Goal: Information Seeking & Learning: Learn about a topic

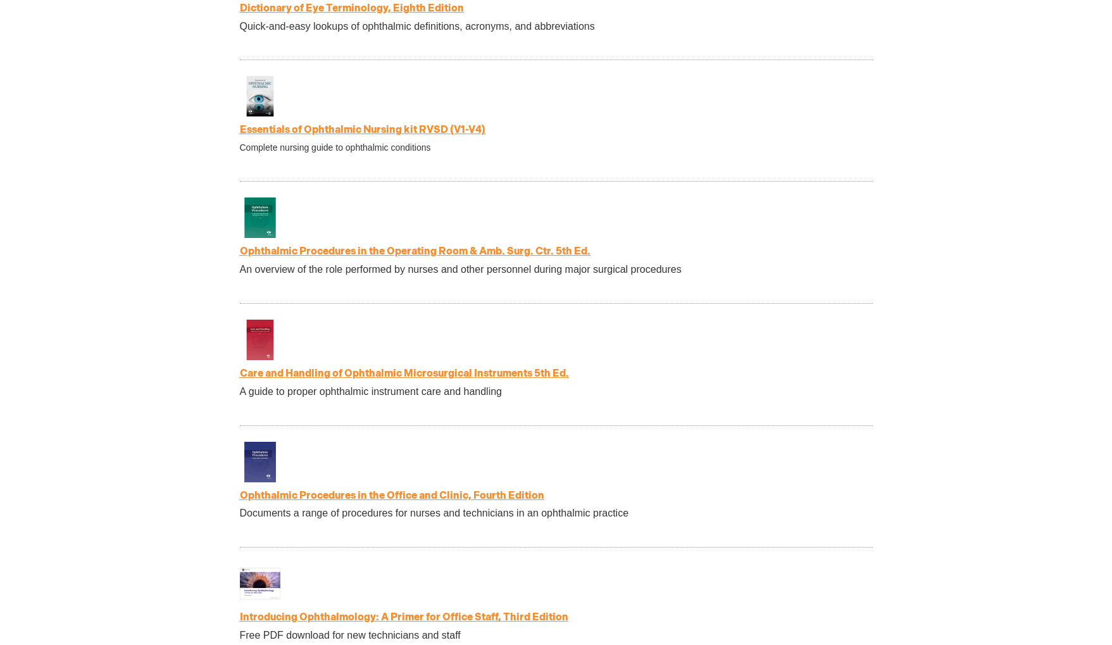
scroll to position [2359, 0]
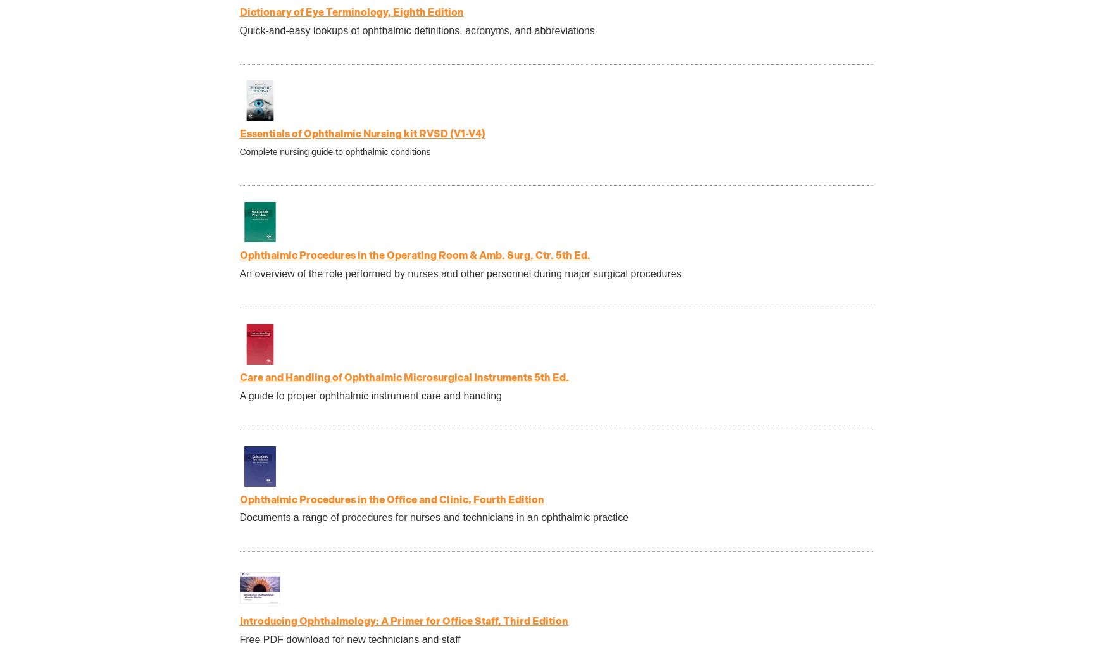
click at [486, 503] on link "Ophthalmic Procedures in the Office and Clinic, Fourth Edition" at bounding box center [392, 500] width 304 height 12
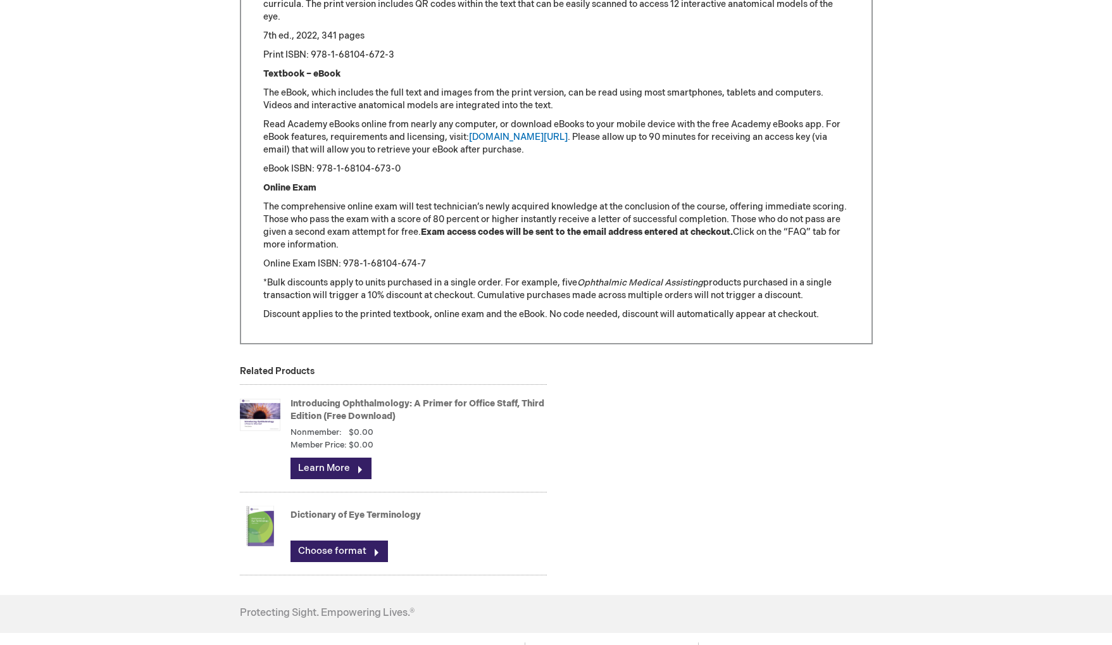
scroll to position [1513, 0]
click at [346, 466] on link "Learn More" at bounding box center [330, 467] width 81 height 22
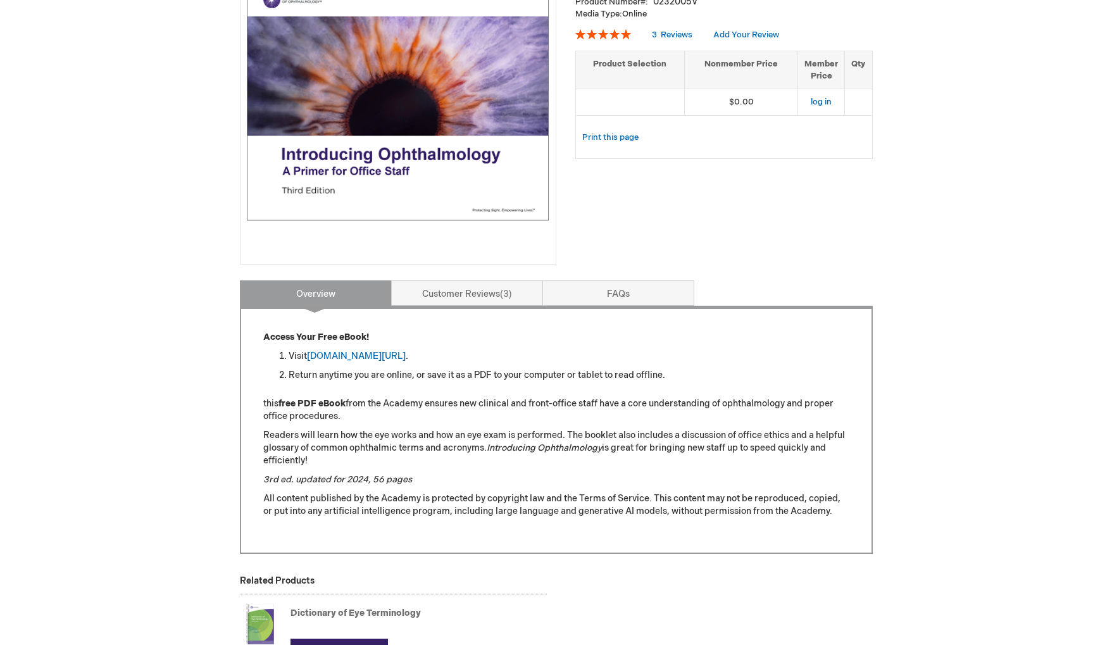
scroll to position [244, 0]
click at [337, 354] on link "aao.org/introducing_ophthalmology" at bounding box center [356, 355] width 99 height 11
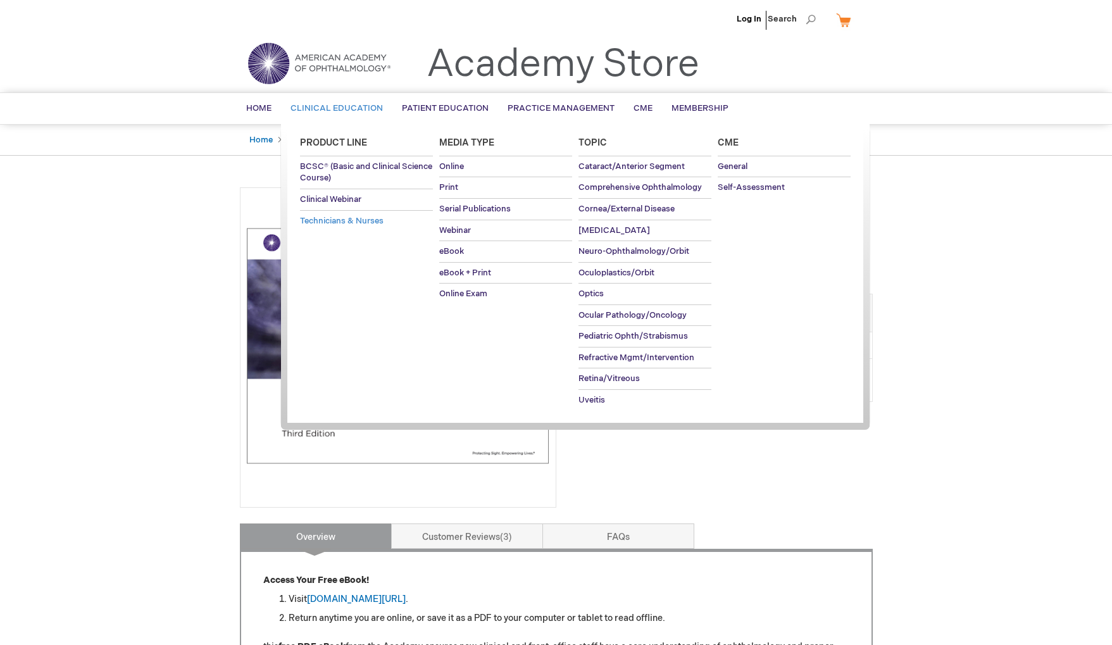
click at [339, 219] on span "Technicians & Nurses" at bounding box center [342, 221] width 84 height 10
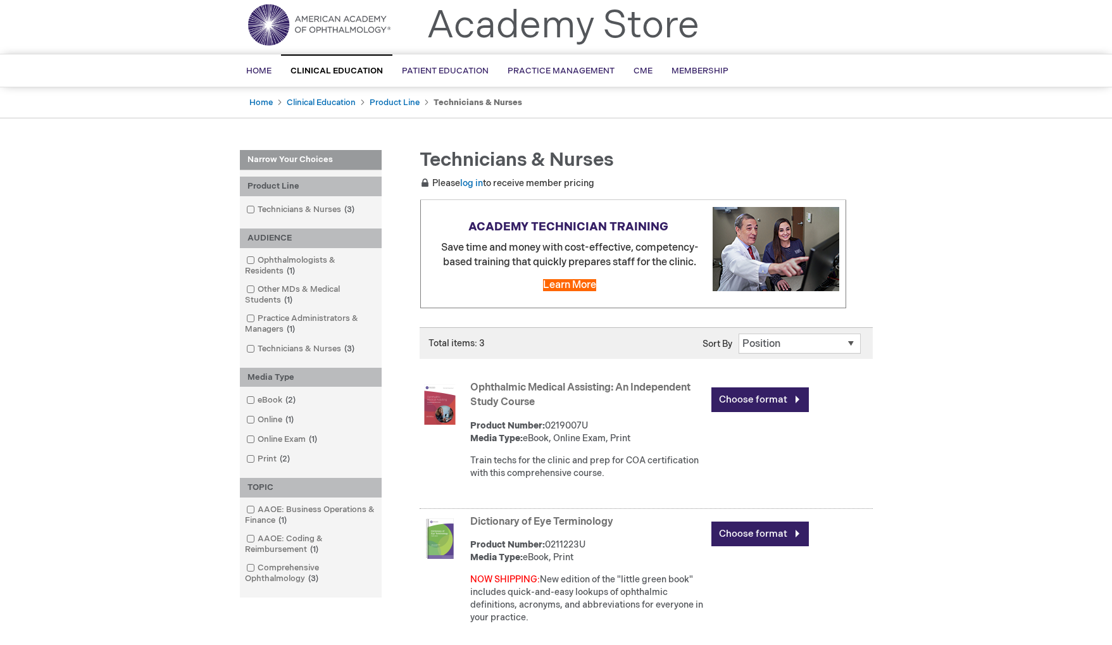
scroll to position [44, 0]
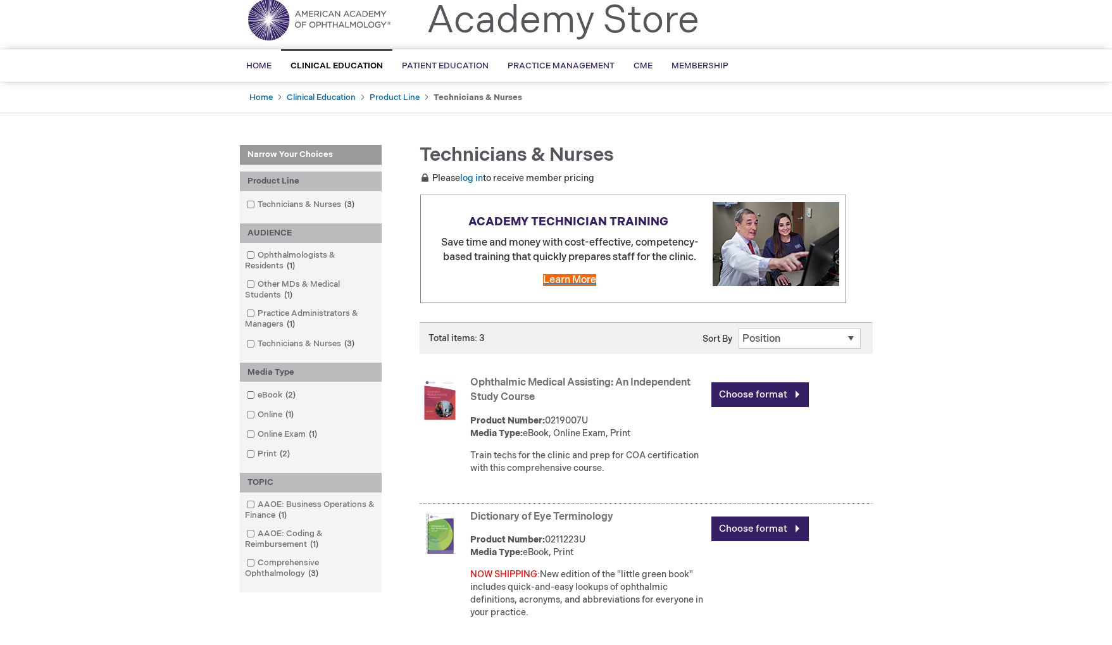
click at [582, 281] on span "Learn More" at bounding box center [569, 280] width 53 height 12
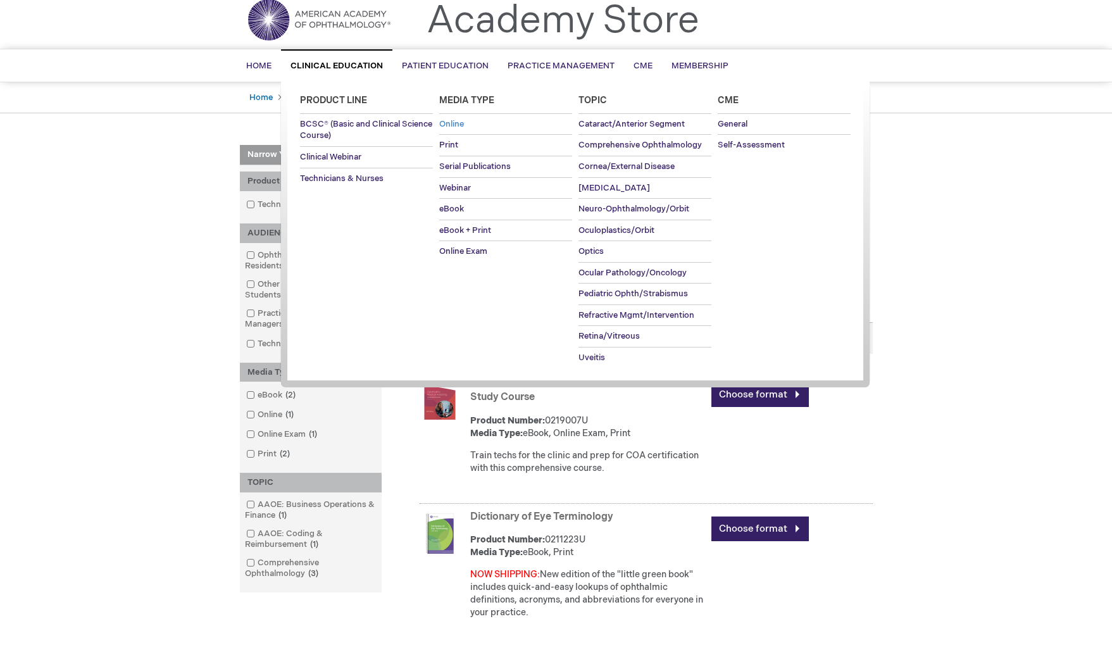
click at [458, 125] on span "Online" at bounding box center [451, 124] width 25 height 10
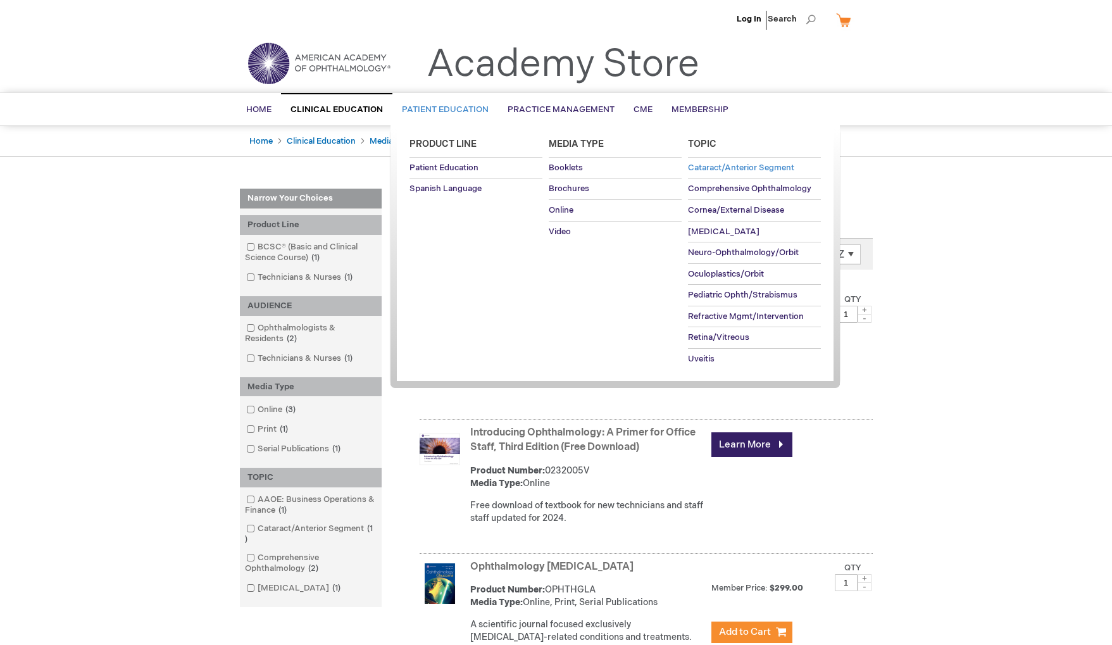
click at [701, 171] on span "Cataract/Anterior Segment" at bounding box center [741, 168] width 106 height 10
